Goal: Task Accomplishment & Management: Manage account settings

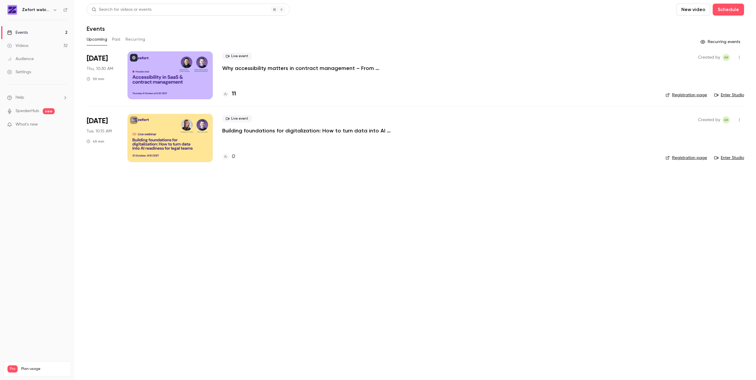
click at [153, 138] on div at bounding box center [170, 138] width 85 height 48
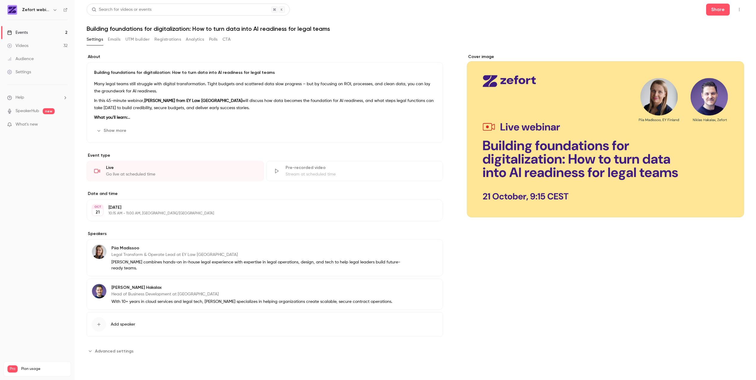
click at [638, 129] on div "Cover image" at bounding box center [605, 135] width 277 height 163
click at [0, 0] on input "Cover image" at bounding box center [0, 0] width 0 height 0
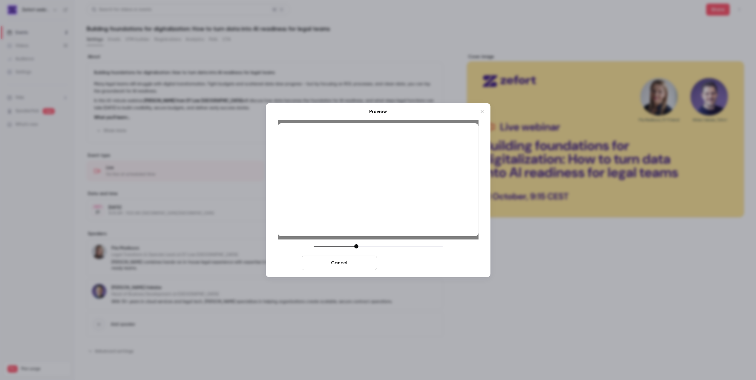
click at [432, 263] on button "Save cover" at bounding box center [417, 263] width 75 height 14
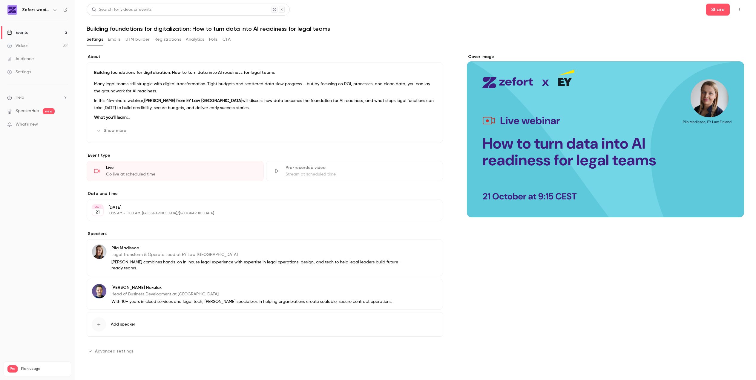
click at [741, 11] on icon "button" at bounding box center [739, 9] width 5 height 4
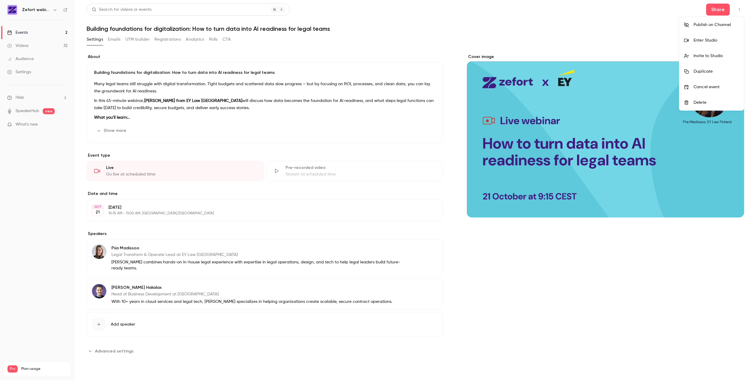
click at [714, 10] on div at bounding box center [378, 190] width 756 height 380
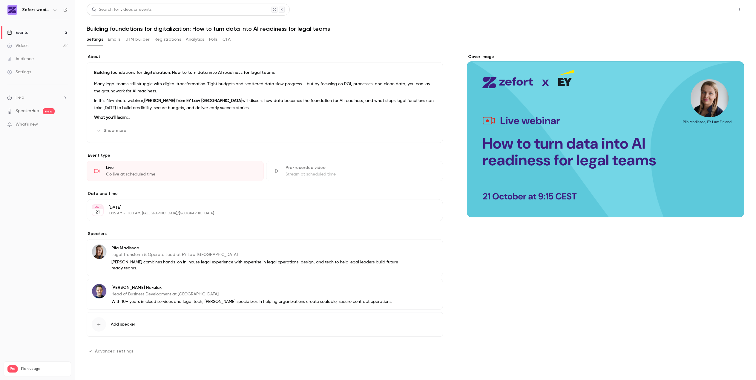
click at [718, 11] on button "Share" at bounding box center [718, 10] width 24 height 12
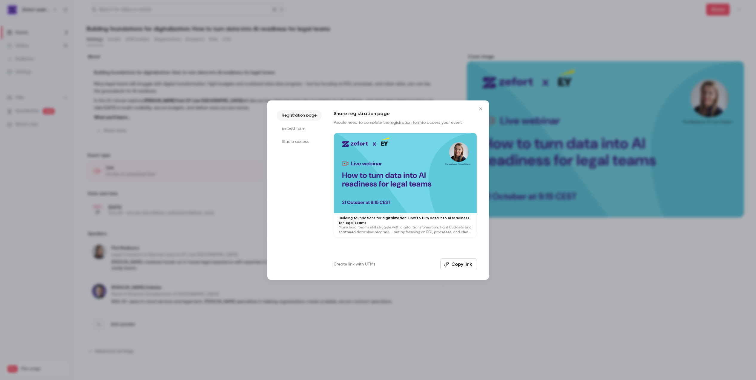
click at [461, 264] on button "Copy link" at bounding box center [459, 264] width 37 height 12
click at [481, 107] on icon "Close" at bounding box center [480, 108] width 7 height 5
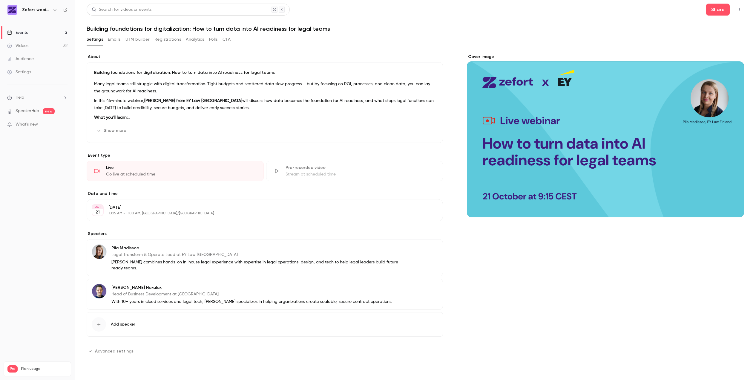
click at [300, 82] on p "Many legal teams still struggle with digital transformation. Tight budgets and …" at bounding box center [265, 87] width 342 height 14
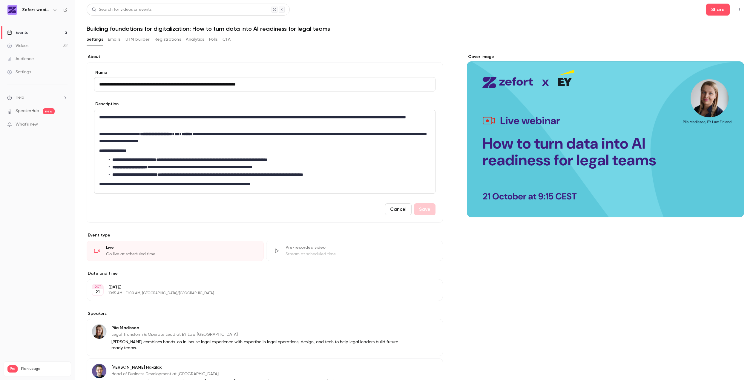
click at [290, 136] on p "**********" at bounding box center [263, 137] width 329 height 14
drag, startPoint x: 307, startPoint y: 117, endPoint x: 311, endPoint y: 113, distance: 5.5
click at [307, 117] on p "**********" at bounding box center [263, 121] width 329 height 14
click at [417, 211] on button "Save" at bounding box center [425, 209] width 22 height 12
